Goal: Task Accomplishment & Management: Manage account settings

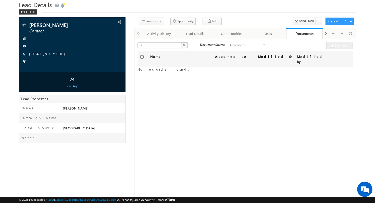
click at [209, 86] on div "Name Attached to Modified On Modified By No records found." at bounding box center [245, 115] width 216 height 128
click at [201, 116] on div "Name Attached to Modified On Modified By No records found." at bounding box center [245, 115] width 216 height 128
click at [28, 13] on div "Back" at bounding box center [28, 11] width 18 height 5
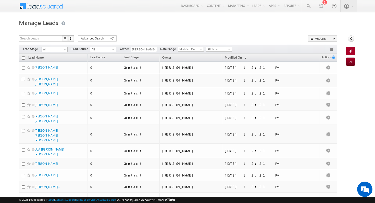
click at [24, 59] on input "checkbox" at bounding box center [23, 57] width 3 height 3
checkbox input "true"
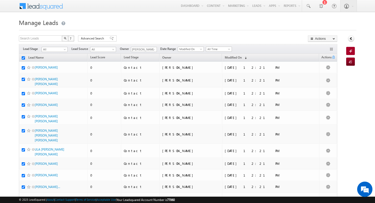
checkbox input "true"
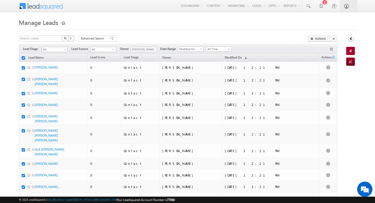
checkbox input "true"
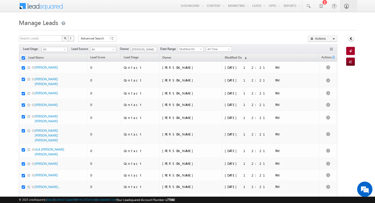
checkbox input "true"
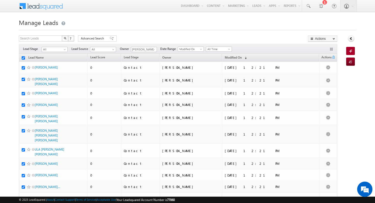
checkbox input "true"
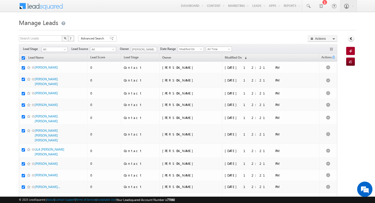
checkbox input "true"
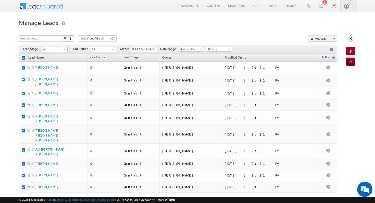
checkbox input "true"
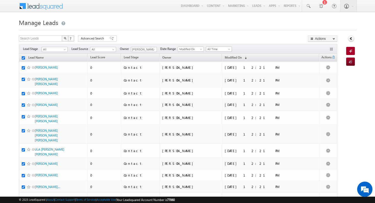
checkbox input "true"
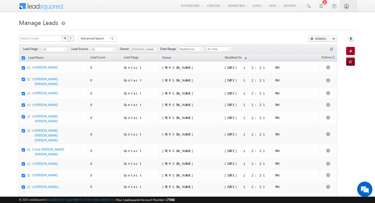
checkbox input "true"
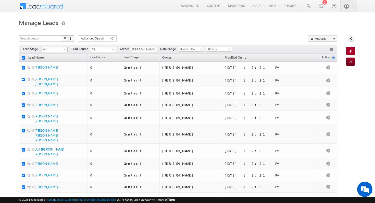
checkbox input "true"
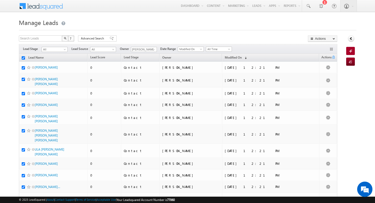
checkbox input "true"
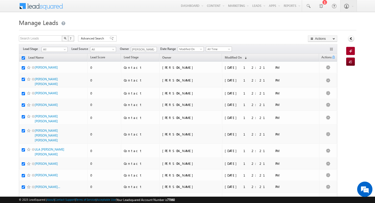
checkbox input "true"
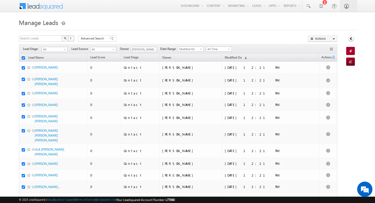
checkbox input "true"
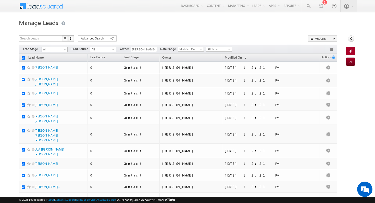
checkbox input "true"
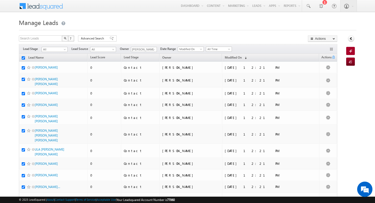
checkbox input "true"
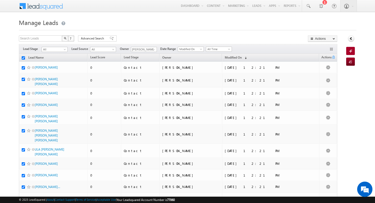
checkbox input "true"
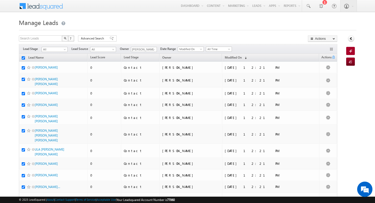
checkbox input "true"
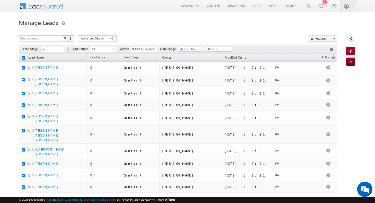
checkbox input "true"
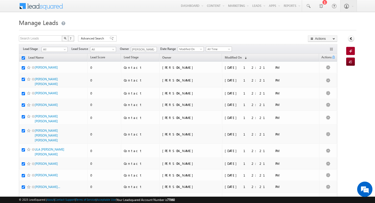
checkbox input "true"
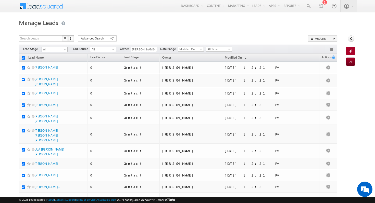
checkbox input "true"
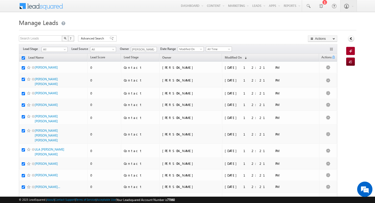
checkbox input "true"
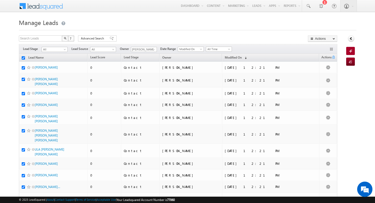
checkbox input "true"
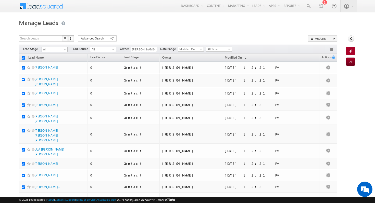
checkbox input "true"
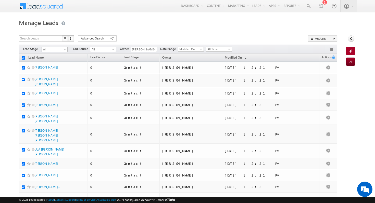
checkbox input "true"
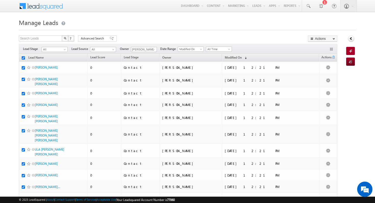
checkbox input "true"
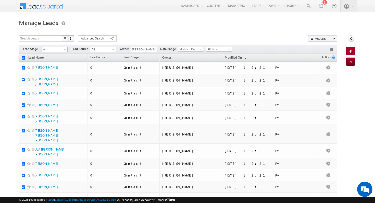
checkbox input "true"
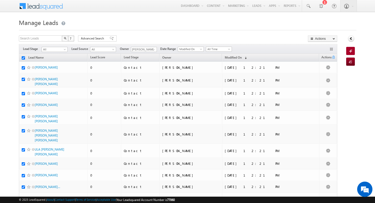
checkbox input "true"
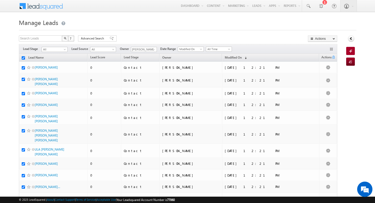
checkbox input "true"
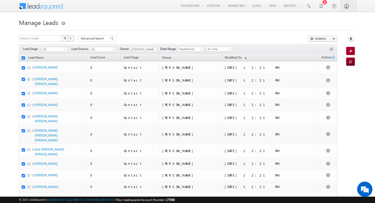
checkbox input "true"
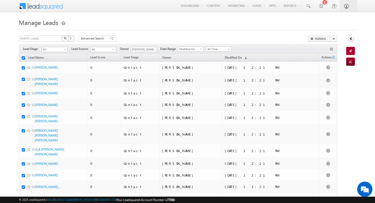
checkbox input "true"
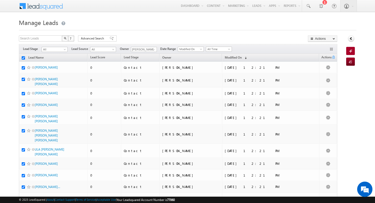
checkbox input "true"
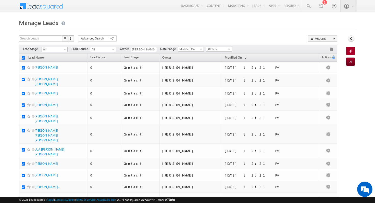
checkbox input "true"
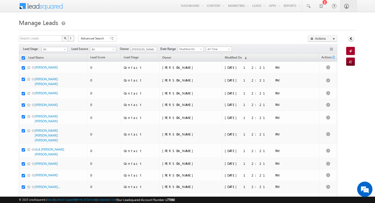
checkbox input "true"
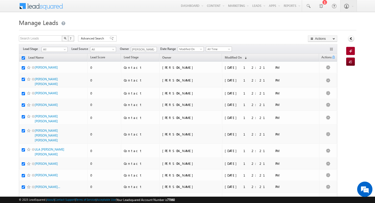
checkbox input "true"
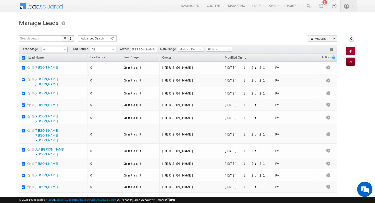
checkbox input "true"
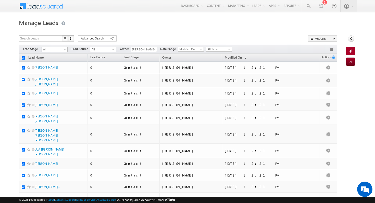
checkbox input "true"
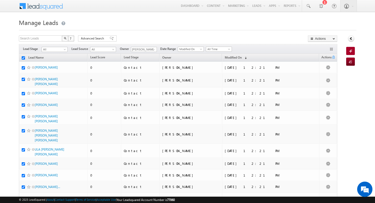
checkbox input "true"
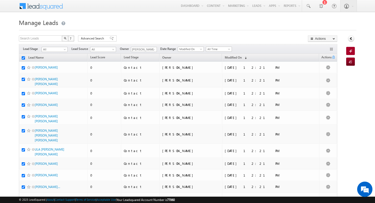
checkbox input "true"
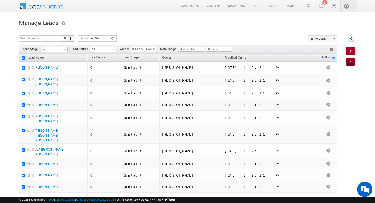
checkbox input "true"
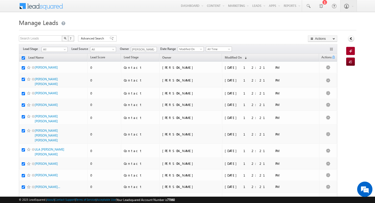
checkbox input "true"
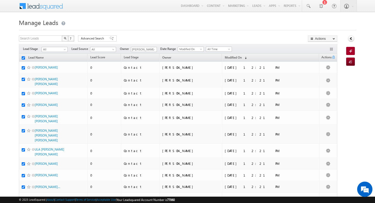
checkbox input "true"
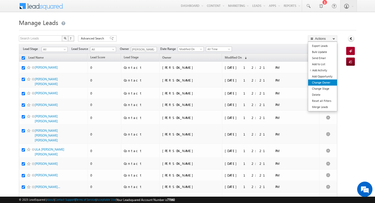
click at [330, 81] on link "Change Owner" at bounding box center [322, 83] width 29 height 6
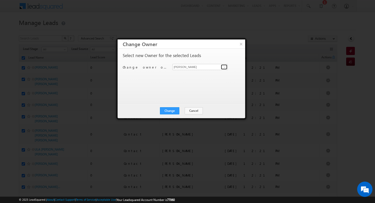
click at [226, 68] on span at bounding box center [225, 67] width 4 height 4
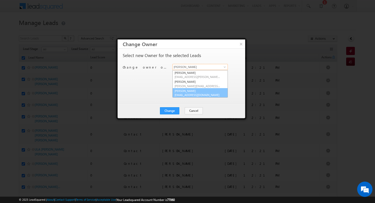
click at [200, 94] on span "vishal.verma@indglobal.ae" at bounding box center [197, 95] width 46 height 4
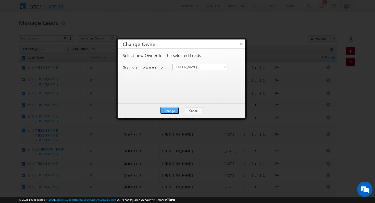
click at [169, 111] on button "Change" at bounding box center [169, 110] width 19 height 7
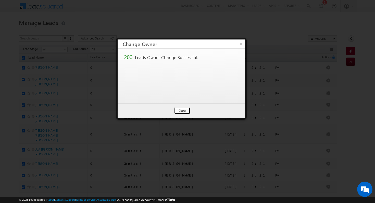
click at [182, 109] on button "Close" at bounding box center [182, 110] width 16 height 7
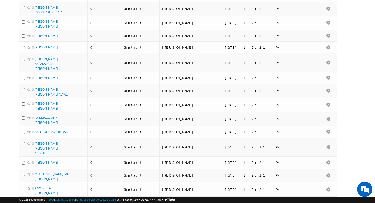
scroll to position [1467, 0]
